Goal: Task Accomplishment & Management: Complete application form

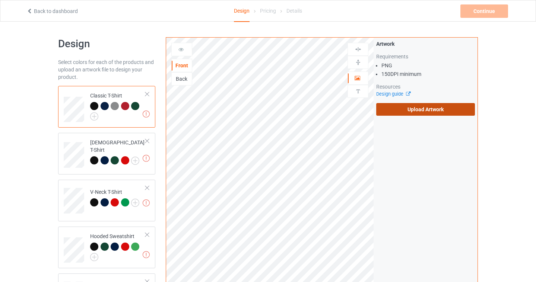
click at [416, 111] on label "Upload Artwork" at bounding box center [425, 109] width 99 height 13
click at [0, 0] on input "Upload Artwork" at bounding box center [0, 0] width 0 height 0
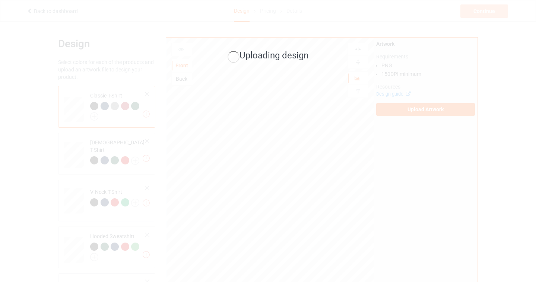
click at [97, 114] on div "Uploading design" at bounding box center [268, 141] width 536 height 282
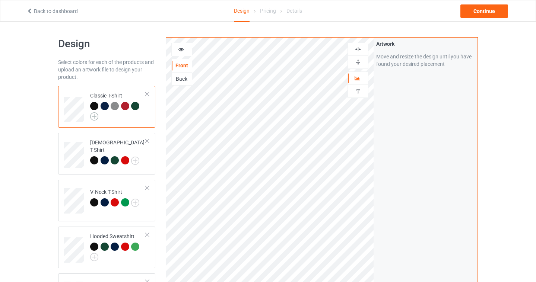
click at [93, 117] on img at bounding box center [94, 116] width 8 height 8
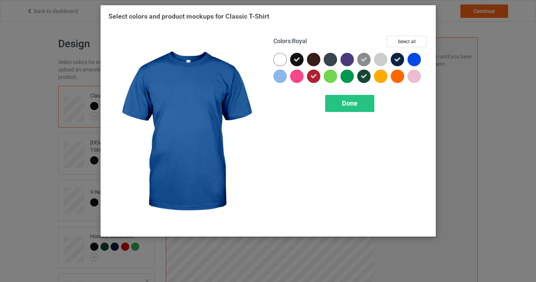
click at [416, 60] on div at bounding box center [413, 59] width 13 height 13
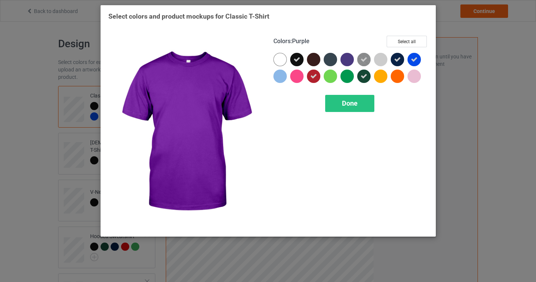
click at [348, 58] on div at bounding box center [346, 59] width 13 height 13
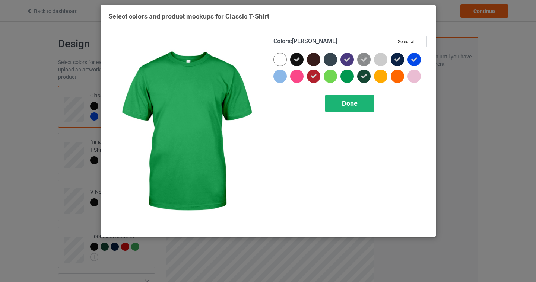
click at [353, 102] on span "Done" at bounding box center [350, 103] width 16 height 8
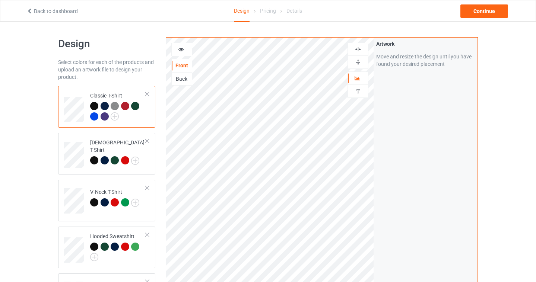
click at [138, 113] on div at bounding box center [117, 112] width 55 height 20
click at [20, 138] on div "Design Select colors for each of the products and upload an artwork file to des…" at bounding box center [268, 252] width 536 height 461
click at [47, 131] on div "Design Select colors for each of the products and upload an artwork file to des…" at bounding box center [268, 252] width 536 height 461
click at [134, 157] on img at bounding box center [135, 161] width 8 height 8
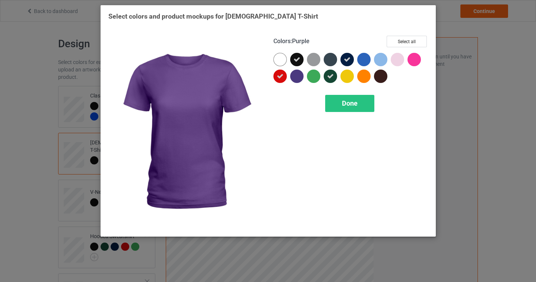
click at [298, 75] on div at bounding box center [296, 76] width 13 height 13
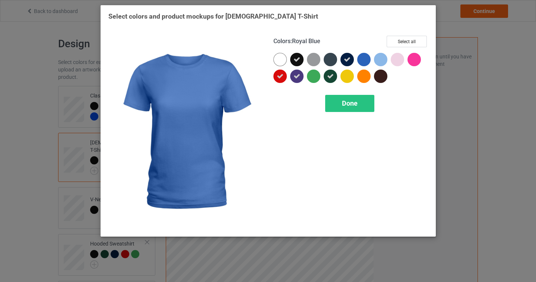
click at [369, 57] on div at bounding box center [363, 59] width 13 height 13
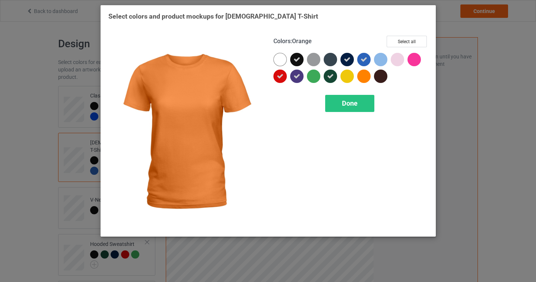
click at [357, 94] on div "Colors : Orange Select all Done" at bounding box center [350, 133] width 165 height 204
click at [346, 107] on div "Done" at bounding box center [349, 103] width 49 height 17
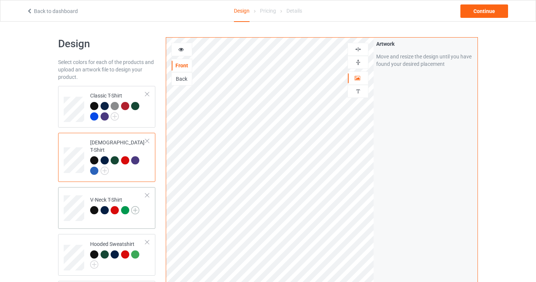
click at [138, 206] on img at bounding box center [135, 210] width 8 height 8
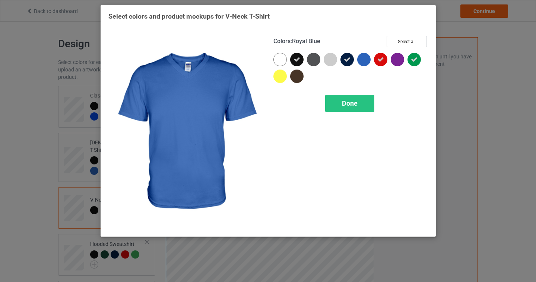
click at [359, 61] on div at bounding box center [363, 59] width 13 height 13
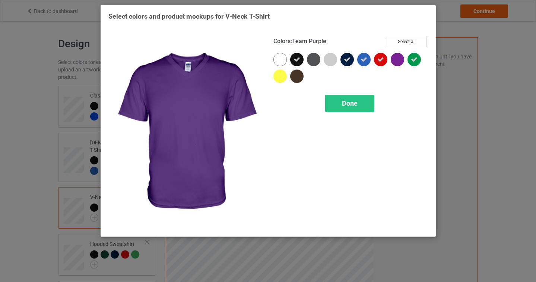
click at [394, 63] on div at bounding box center [397, 59] width 13 height 13
click at [345, 107] on div "Done" at bounding box center [349, 103] width 49 height 17
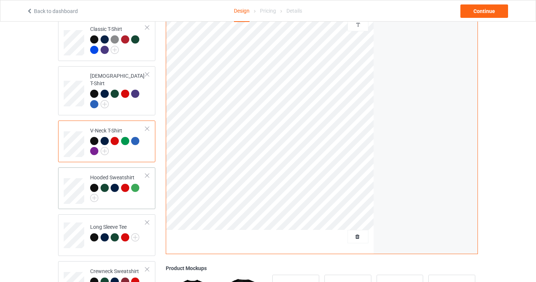
scroll to position [77, 0]
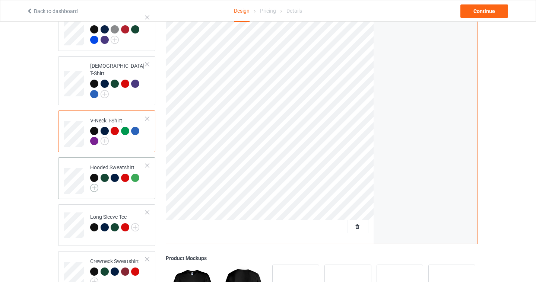
click at [92, 184] on img at bounding box center [94, 188] width 8 height 8
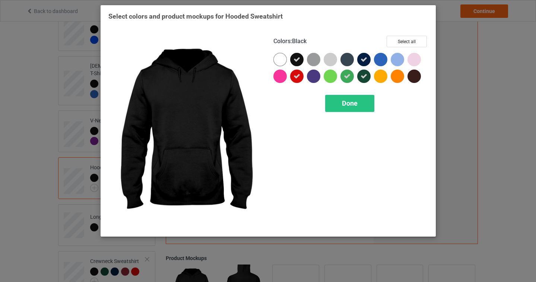
click at [311, 80] on div at bounding box center [313, 76] width 13 height 13
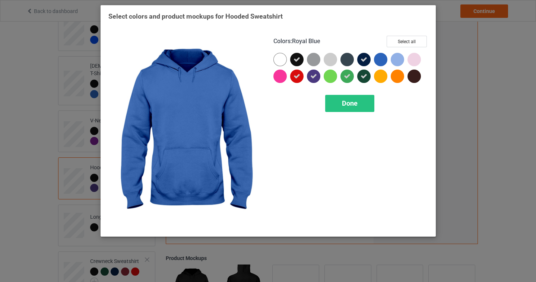
click at [383, 60] on div at bounding box center [380, 59] width 13 height 13
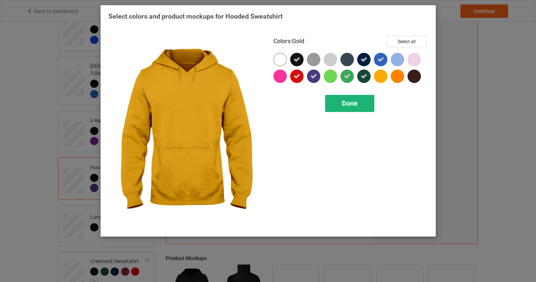
click at [349, 104] on span "Done" at bounding box center [350, 103] width 16 height 8
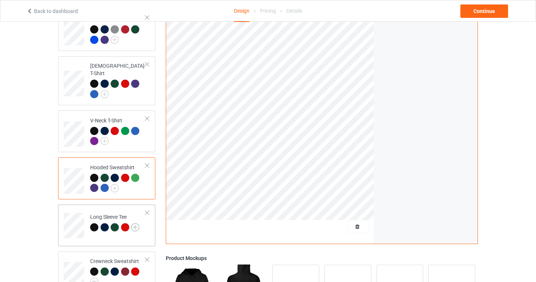
click at [135, 223] on img at bounding box center [135, 227] width 8 height 8
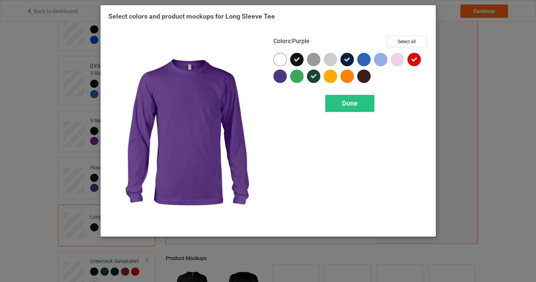
click at [279, 80] on div at bounding box center [279, 76] width 13 height 13
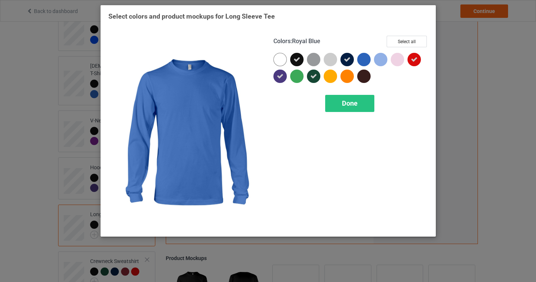
click at [362, 59] on div at bounding box center [363, 59] width 13 height 13
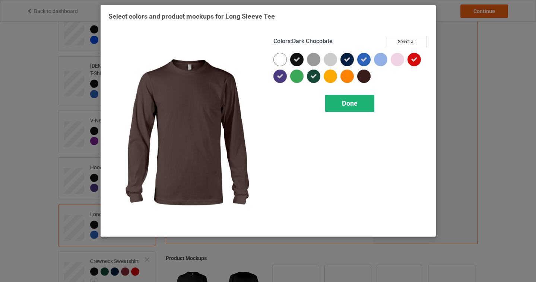
click at [346, 110] on div "Done" at bounding box center [349, 103] width 49 height 17
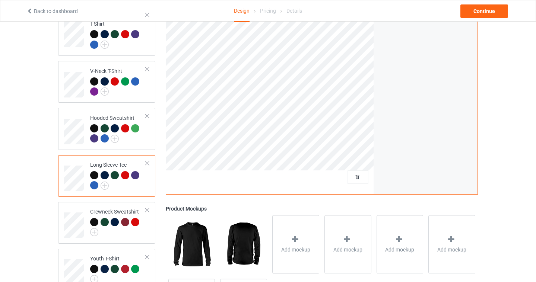
scroll to position [200, 0]
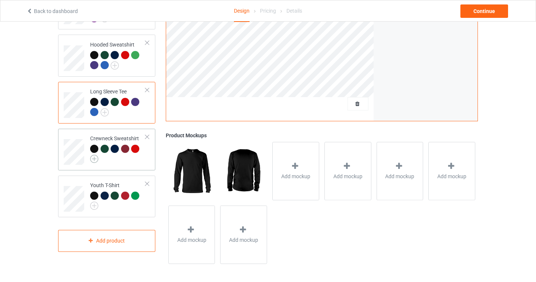
click at [93, 155] on img at bounding box center [94, 159] width 8 height 8
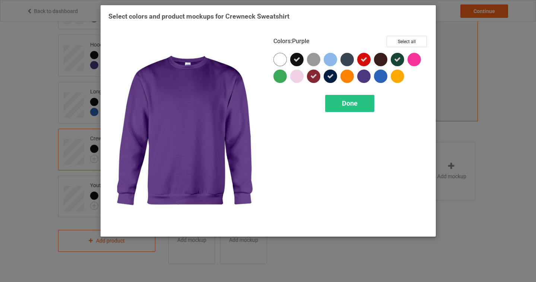
click at [359, 77] on div at bounding box center [363, 76] width 13 height 13
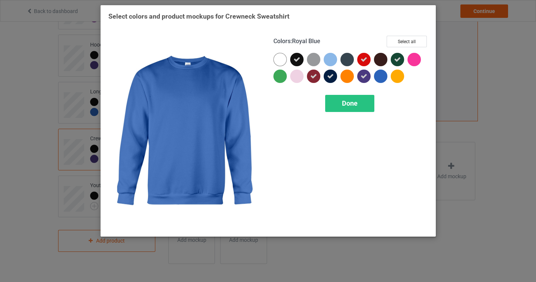
click at [382, 76] on div at bounding box center [380, 76] width 13 height 13
click at [359, 98] on div "Done" at bounding box center [349, 103] width 49 height 17
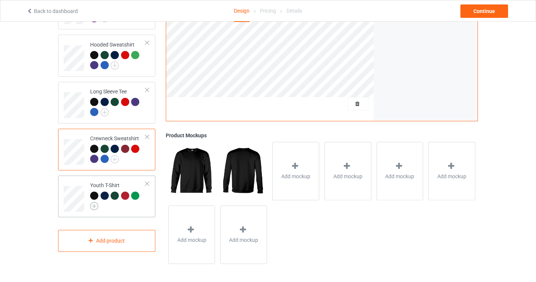
click at [92, 202] on img at bounding box center [94, 206] width 8 height 8
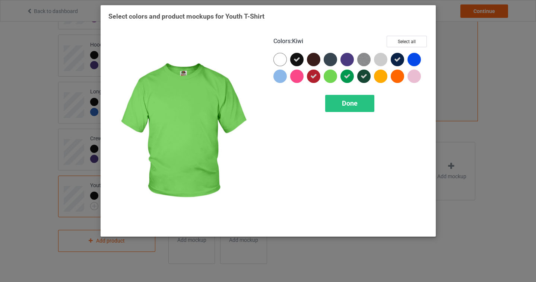
click at [342, 61] on div at bounding box center [346, 59] width 13 height 13
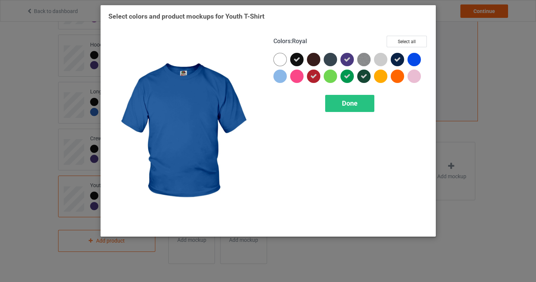
click at [412, 58] on div at bounding box center [413, 59] width 13 height 13
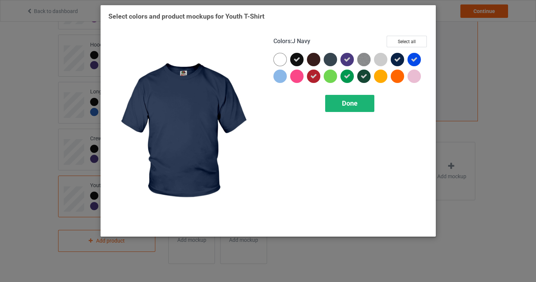
click at [333, 99] on div "Done" at bounding box center [349, 103] width 49 height 17
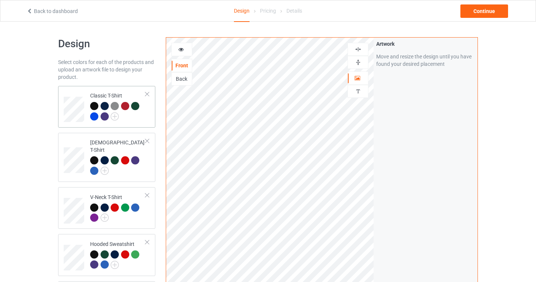
click at [139, 123] on td "Classic T-Shirt" at bounding box center [118, 107] width 64 height 36
click at [493, 12] on div "Continue" at bounding box center [484, 10] width 48 height 13
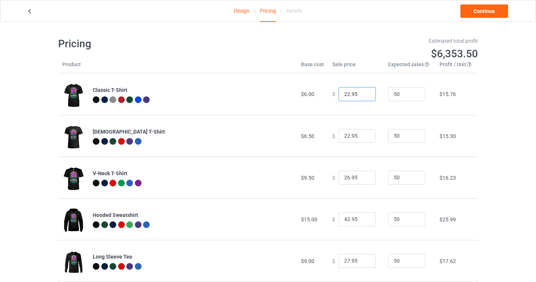
drag, startPoint x: 346, startPoint y: 94, endPoint x: 295, endPoint y: 85, distance: 51.4
click at [295, 85] on tr "Classic T-Shirt $6.00 $ 22.95 50 $15.76" at bounding box center [268, 94] width 420 height 42
type input "19.95"
click at [344, 133] on input "22.95" at bounding box center [357, 136] width 37 height 14
type input "20.95"
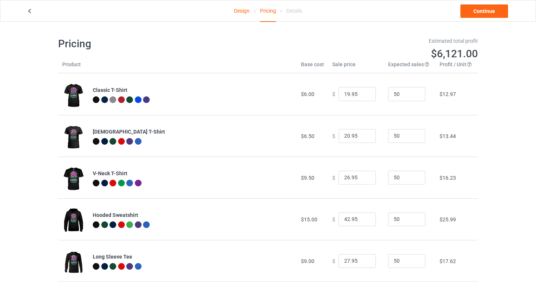
click at [272, 111] on td "Classic T-Shirt" at bounding box center [193, 94] width 208 height 42
click at [488, 16] on link "Continue" at bounding box center [484, 10] width 48 height 13
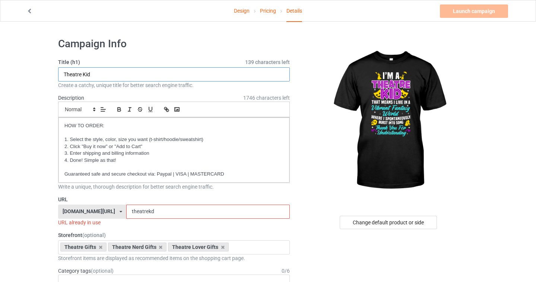
click at [115, 79] on input "Theatre Kid" at bounding box center [174, 74] width 232 height 14
click at [162, 213] on input "theatrekd" at bounding box center [207, 212] width 163 height 14
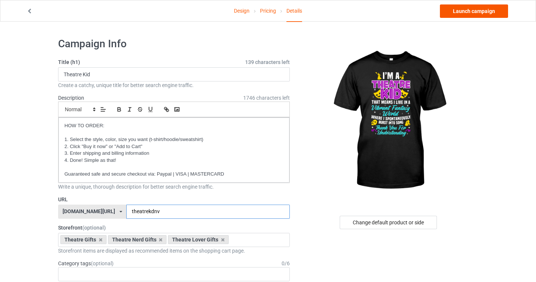
type input "theatrekdnv"
click at [481, 13] on link "Launch campaign" at bounding box center [474, 10] width 68 height 13
